Goal: Information Seeking & Learning: Learn about a topic

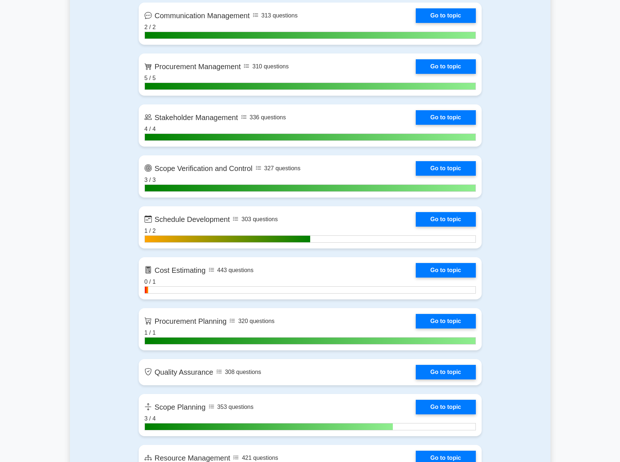
scroll to position [910, 0]
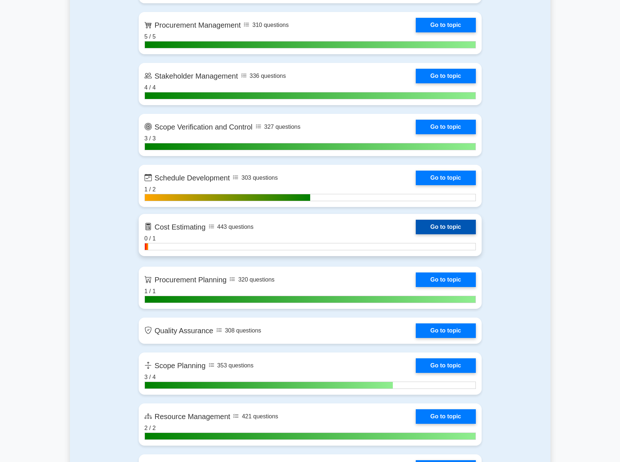
click at [424, 229] on link "Go to topic" at bounding box center [446, 227] width 60 height 15
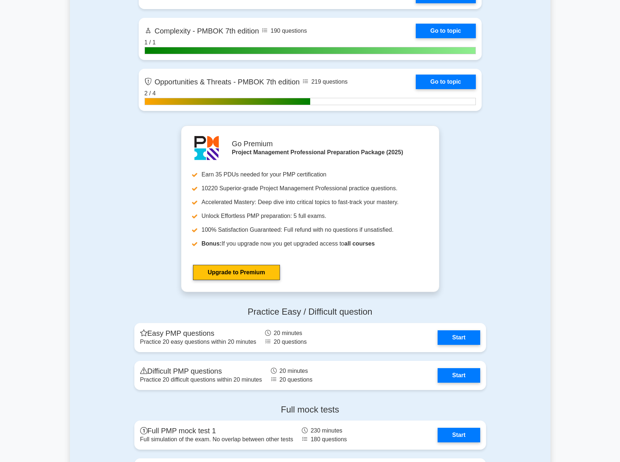
scroll to position [2329, 0]
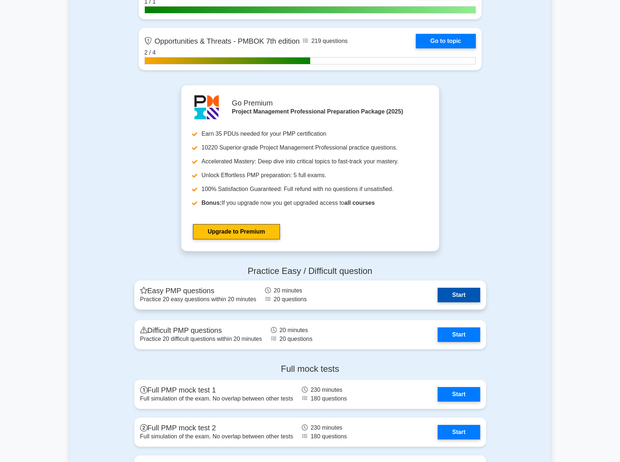
click at [464, 299] on link "Start" at bounding box center [459, 295] width 42 height 15
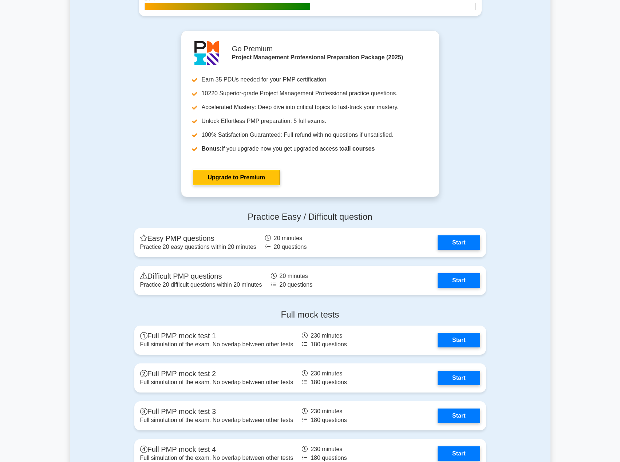
scroll to position [2402, 0]
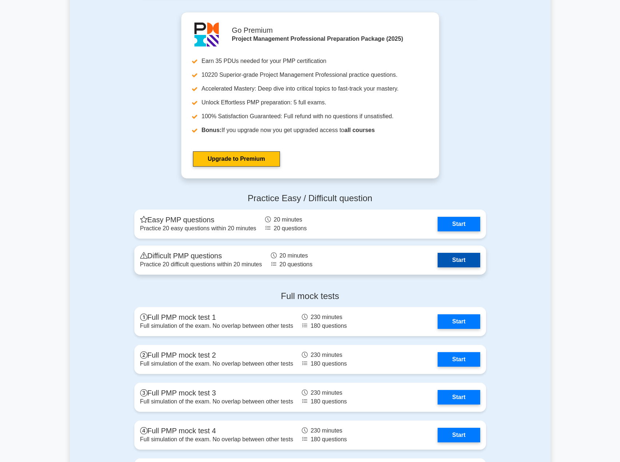
click at [449, 253] on link "Start" at bounding box center [459, 260] width 42 height 15
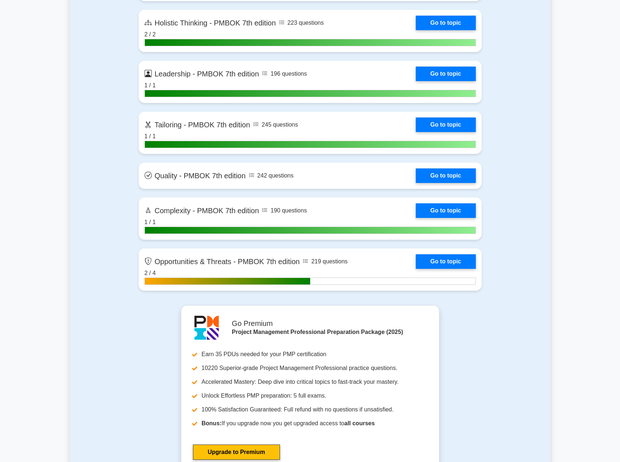
scroll to position [2036, 0]
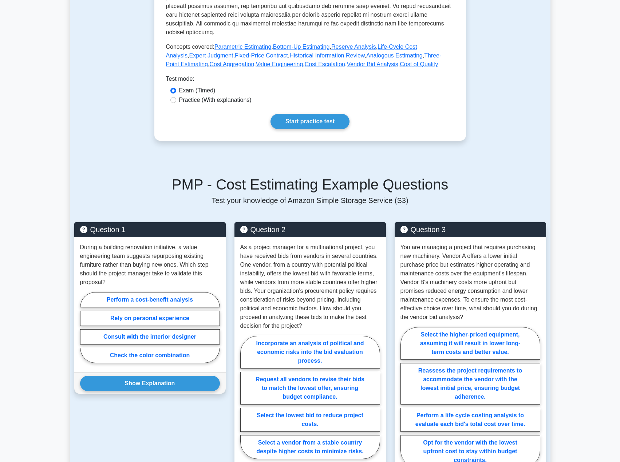
scroll to position [291, 0]
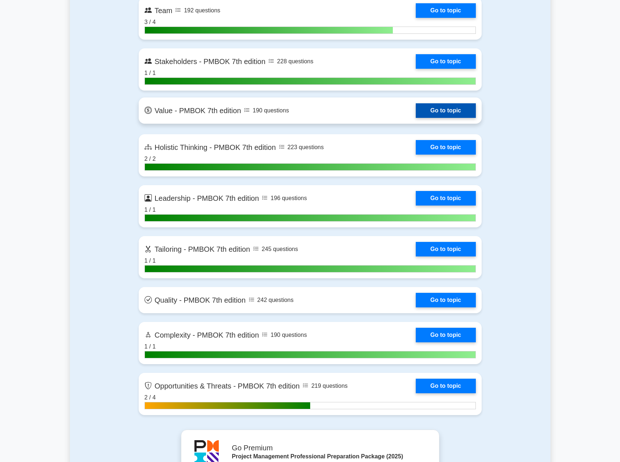
scroll to position [1964, 0]
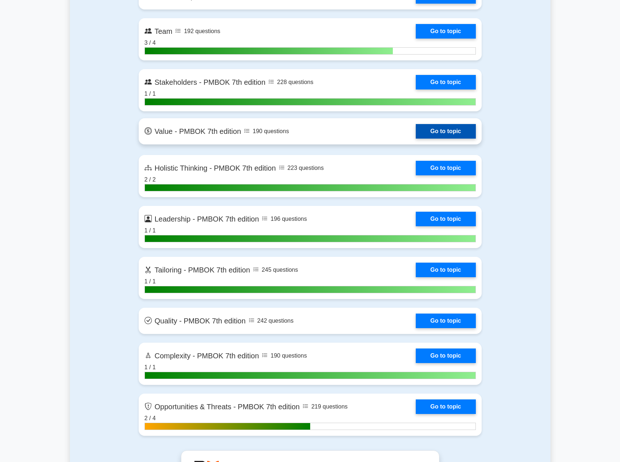
click at [453, 127] on link "Go to topic" at bounding box center [446, 131] width 60 height 15
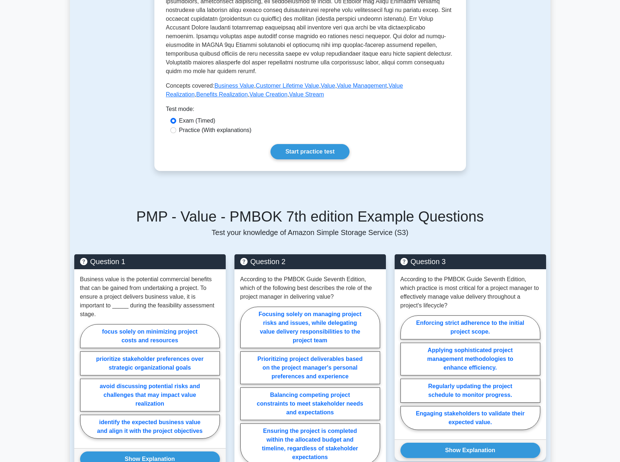
scroll to position [364, 0]
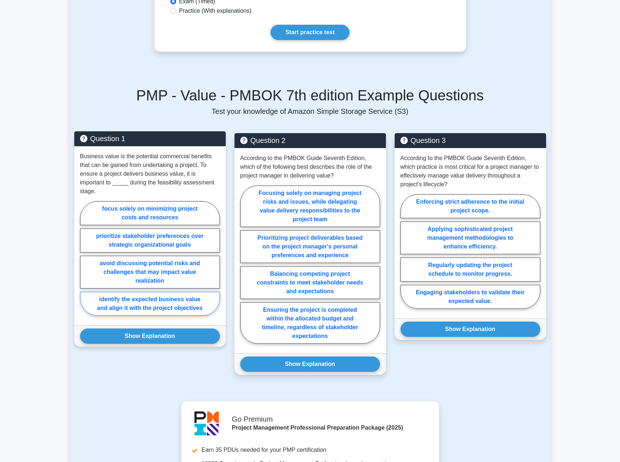
click at [203, 305] on label "identify the expected business value and align it with the project objectives" at bounding box center [150, 304] width 140 height 24
click at [85, 263] on input "identify the expected business value and align it with the project objectives" at bounding box center [82, 260] width 5 height 5
radio input "true"
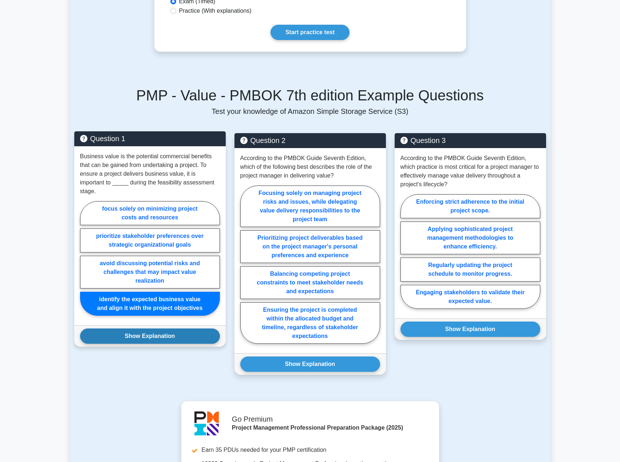
click at [199, 334] on button "Show Explanation" at bounding box center [150, 336] width 140 height 15
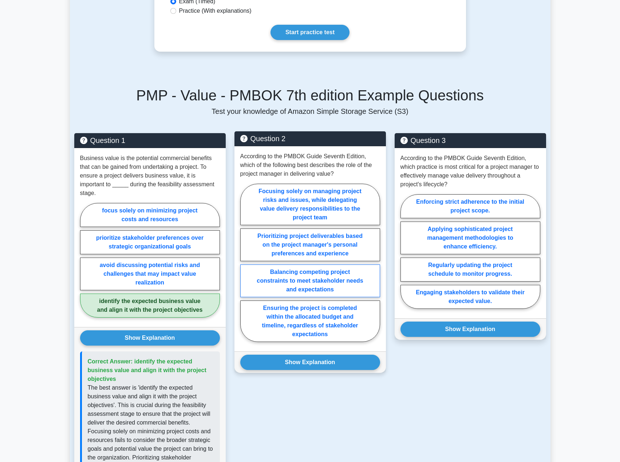
click at [351, 281] on label "Balancing competing project constraints to meet stakeholder needs and expectati…" at bounding box center [310, 281] width 140 height 33
click at [245, 268] on input "Balancing competing project constraints to meet stakeholder needs and expectati…" at bounding box center [242, 265] width 5 height 5
radio input "true"
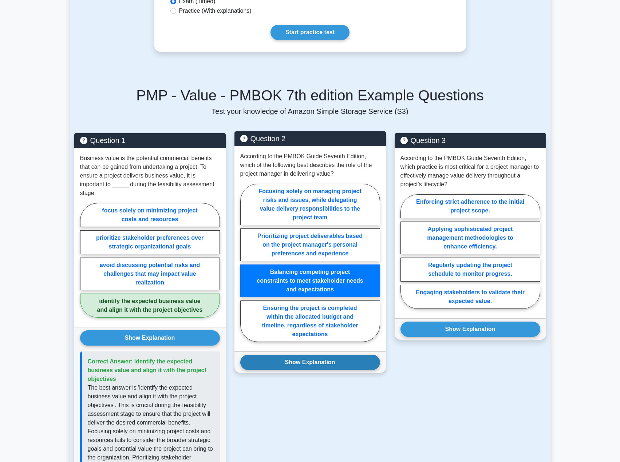
click at [347, 360] on button "Show Explanation" at bounding box center [310, 362] width 140 height 15
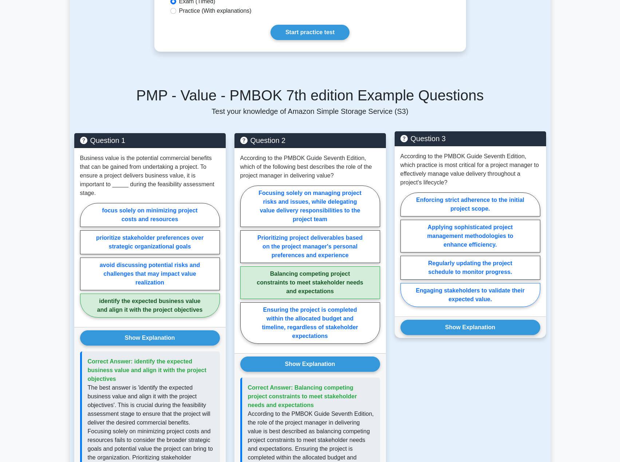
click at [448, 298] on label "Engaging stakeholders to validate their expected value." at bounding box center [470, 295] width 140 height 24
click at [405, 254] on input "Engaging stakeholders to validate their expected value." at bounding box center [402, 252] width 5 height 5
radio input "true"
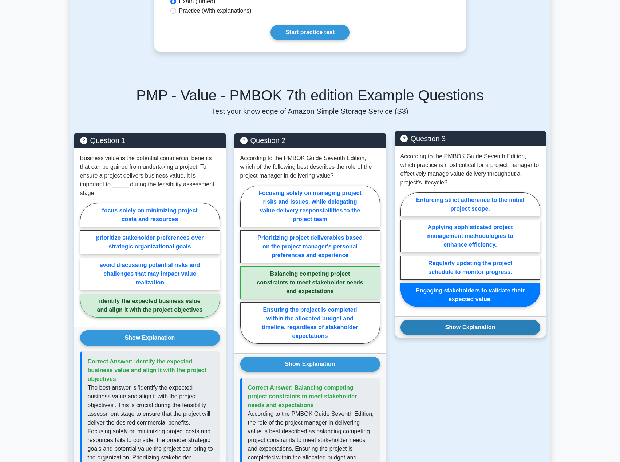
click at [454, 332] on button "Show Explanation" at bounding box center [470, 327] width 140 height 15
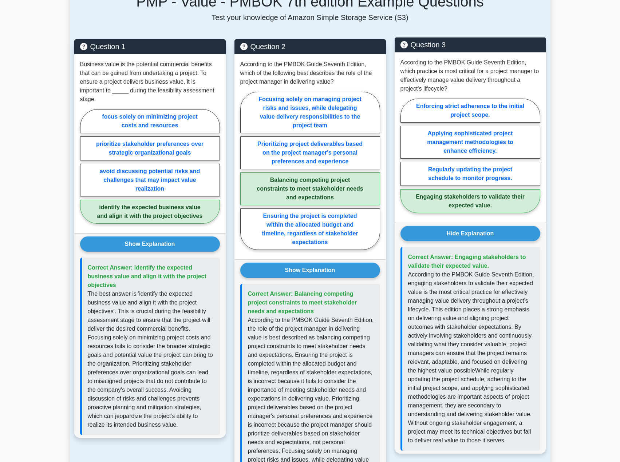
scroll to position [510, 0]
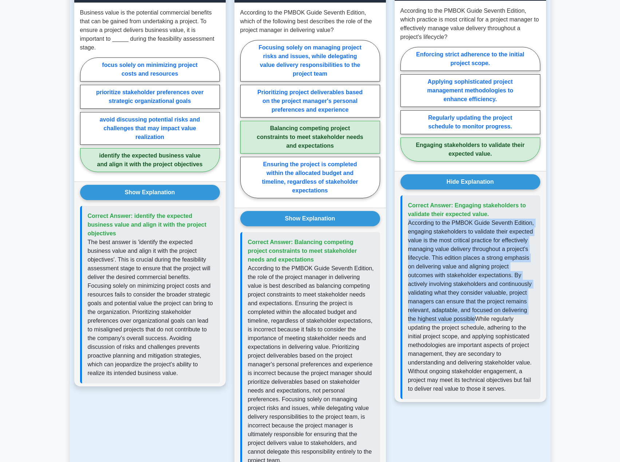
drag, startPoint x: 409, startPoint y: 222, endPoint x: 475, endPoint y: 318, distance: 117.0
click at [475, 318] on p "According to the PMBOK Guide Seventh Edition, engaging stakeholders to validate…" at bounding box center [471, 306] width 126 height 175
copy p "According to the PMBOK Guide Seventh Edition, engaging stakeholders to validate…"
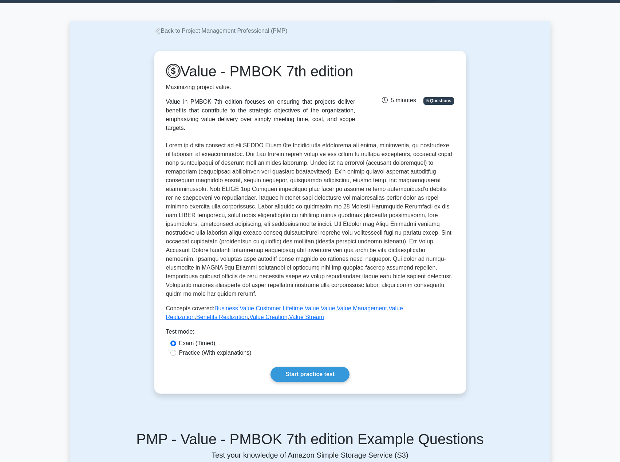
scroll to position [0, 0]
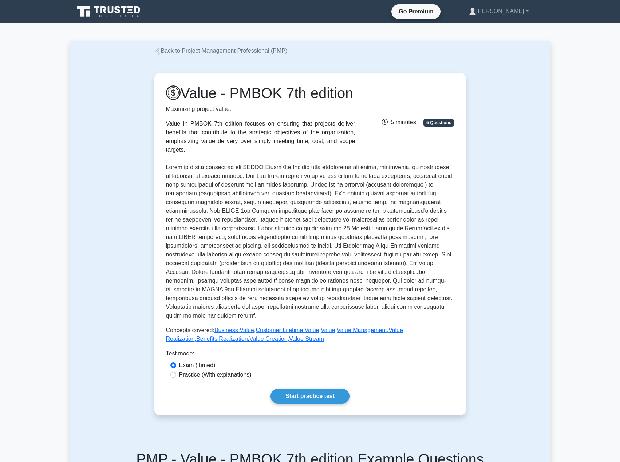
click at [167, 53] on link "Back to Project Management Professional (PMP)" at bounding box center [220, 51] width 133 height 6
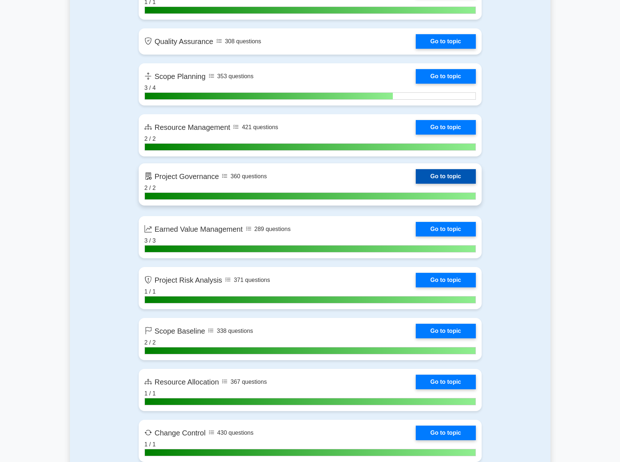
scroll to position [1201, 0]
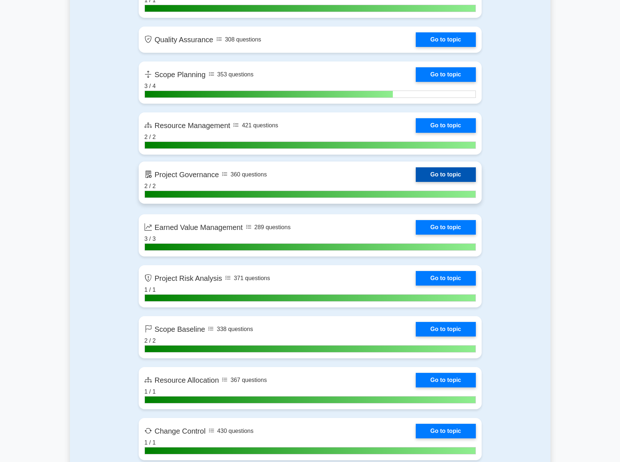
click at [416, 170] on link "Go to topic" at bounding box center [446, 174] width 60 height 15
